Goal: Information Seeking & Learning: Learn about a topic

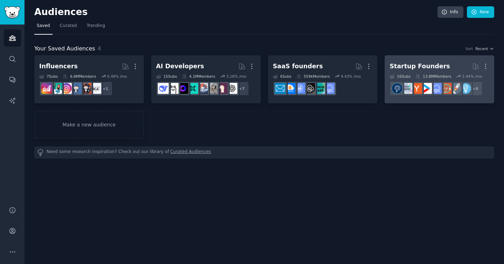
click at [445, 64] on h2 "Startup Founders More" at bounding box center [439, 66] width 100 height 12
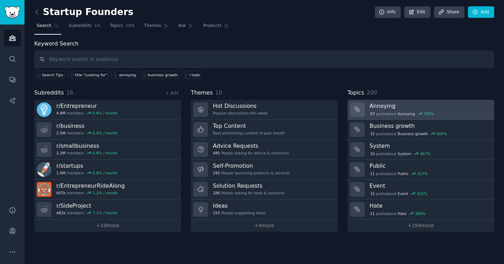
click at [462, 105] on h3 "Annoying" at bounding box center [429, 105] width 120 height 7
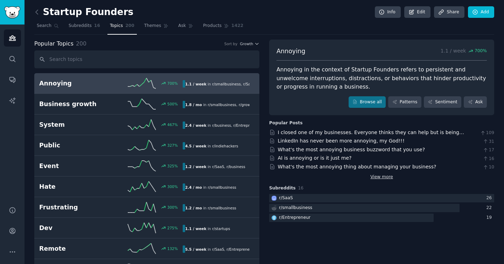
click at [379, 178] on link "View more" at bounding box center [381, 177] width 23 height 6
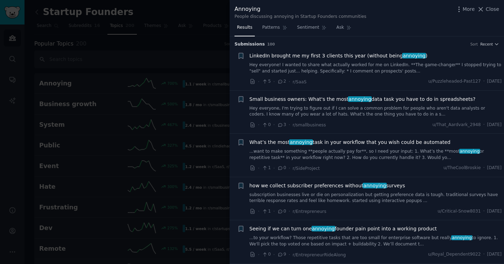
scroll to position [9, 0]
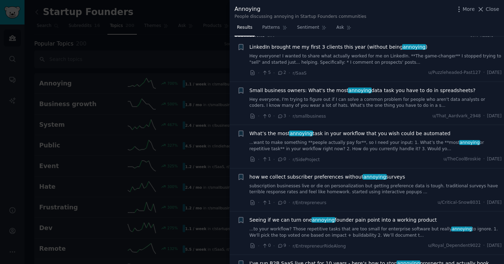
click at [357, 132] on span "What’s the most annoying task in your workflow that you wish could be automated" at bounding box center [349, 133] width 201 height 7
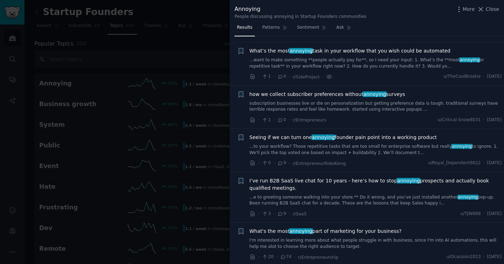
scroll to position [97, 0]
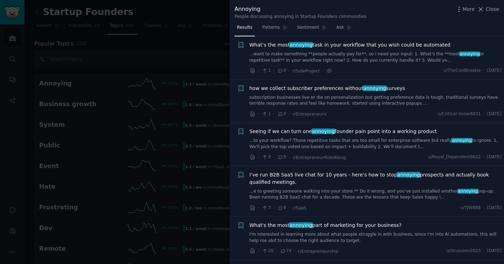
click at [359, 130] on span "Seeing if we can turn one annoying founder pain point into a working product" at bounding box center [342, 131] width 187 height 7
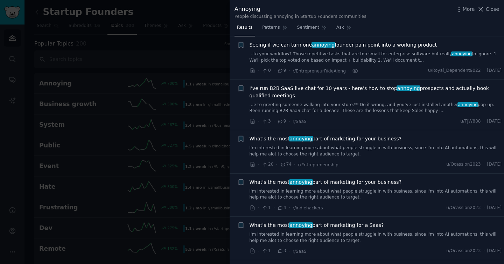
scroll to position [184, 0]
click at [359, 138] on span "What's the most annoying part of marketing for your business?" at bounding box center [325, 138] width 152 height 7
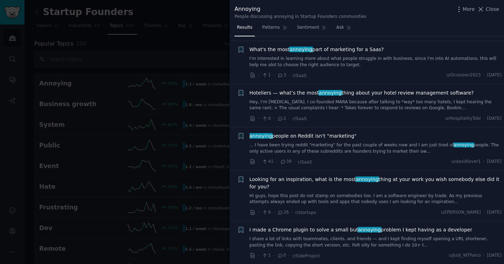
scroll to position [373, 0]
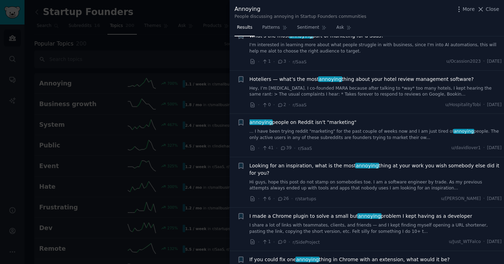
click at [385, 163] on span "Looking for an inspiration, what is the most annoying thing at your work you wi…" at bounding box center [375, 169] width 252 height 15
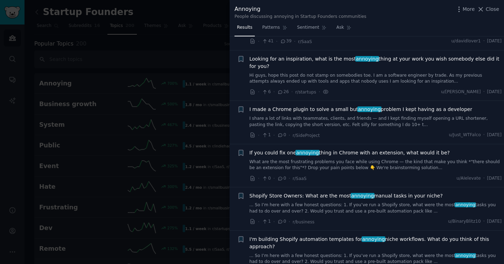
scroll to position [493, 0]
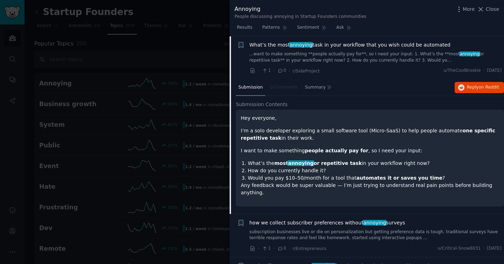
scroll to position [100, 0]
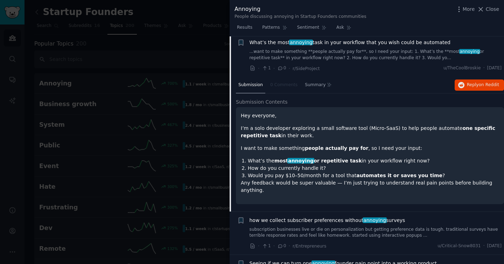
click at [366, 173] on strong "automates it or saves you time" at bounding box center [399, 175] width 86 height 6
click at [364, 145] on p "I want to make something people actually pay for , so I need your input:" at bounding box center [370, 147] width 258 height 7
click at [451, 85] on div "Submission 0 Comments Summary Reply on Reddit" at bounding box center [370, 85] width 268 height 17
click at [458, 85] on icon "button" at bounding box center [461, 85] width 6 height 6
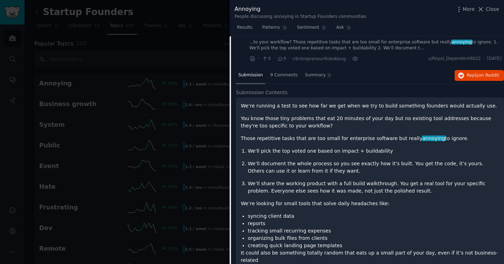
scroll to position [148, 0]
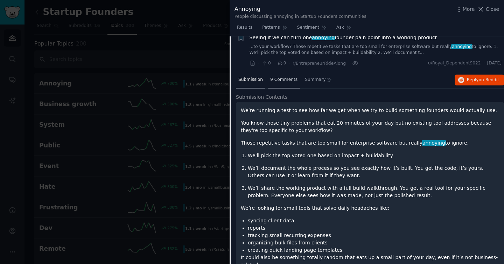
click at [286, 79] on span "9 Comments" at bounding box center [283, 80] width 27 height 6
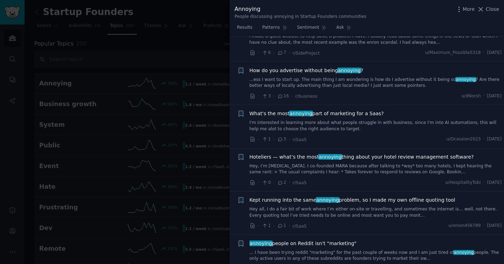
scroll to position [370, 0]
